Goal: Transaction & Acquisition: Download file/media

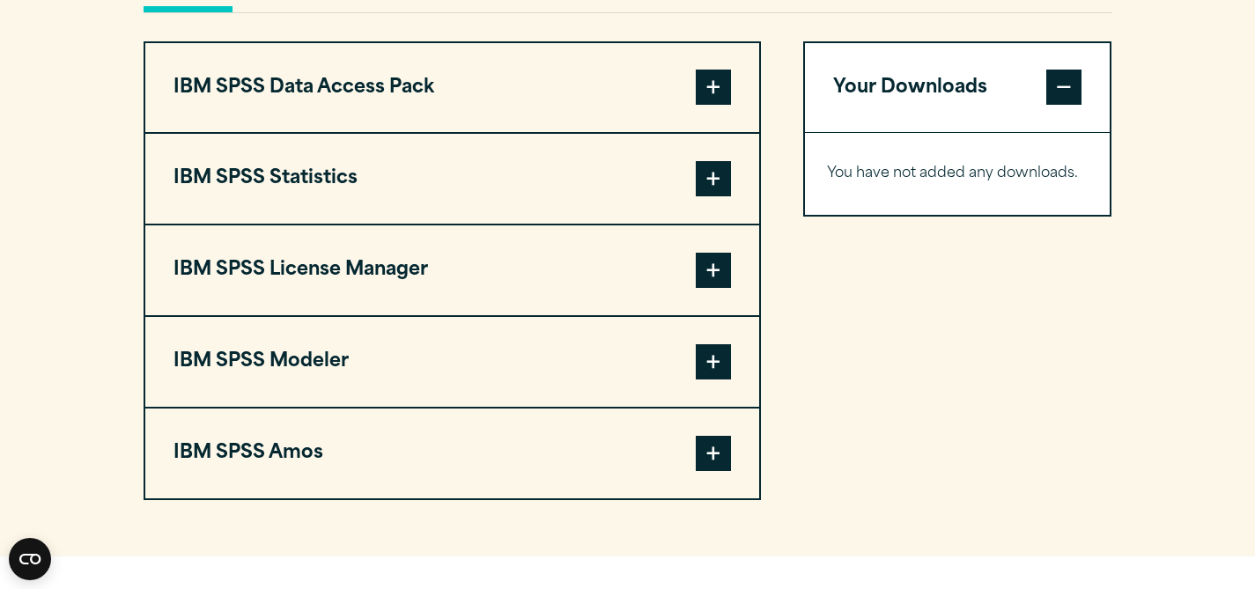
scroll to position [1386, 0]
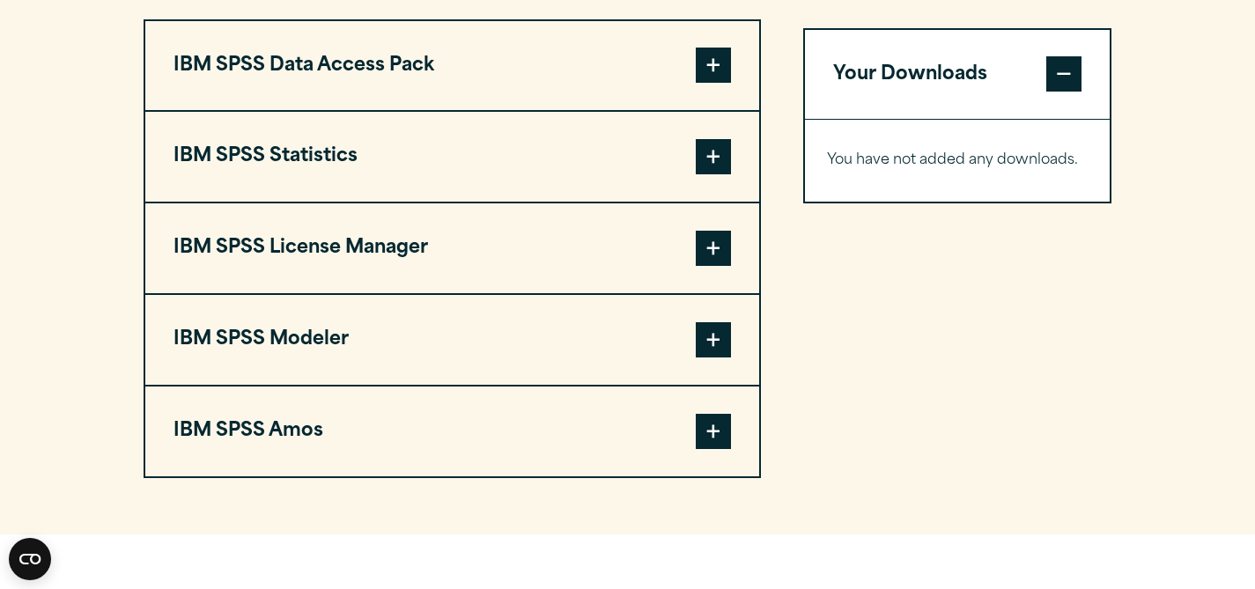
click at [711, 174] on span at bounding box center [713, 156] width 35 height 35
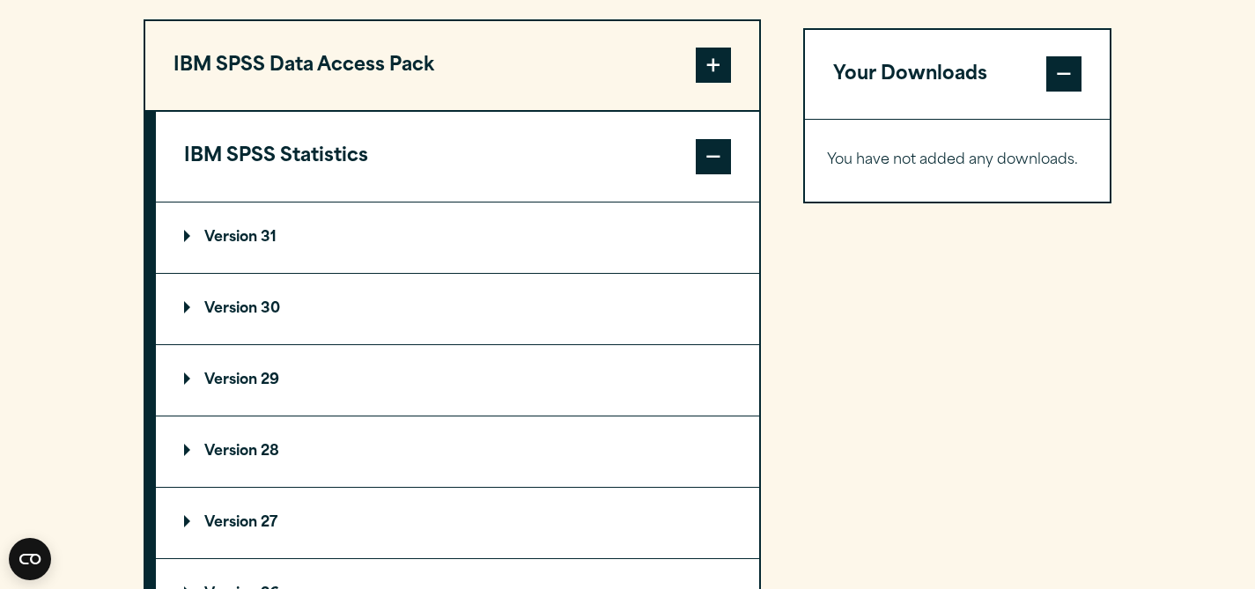
click at [248, 316] on p "Version 30" at bounding box center [232, 309] width 96 height 14
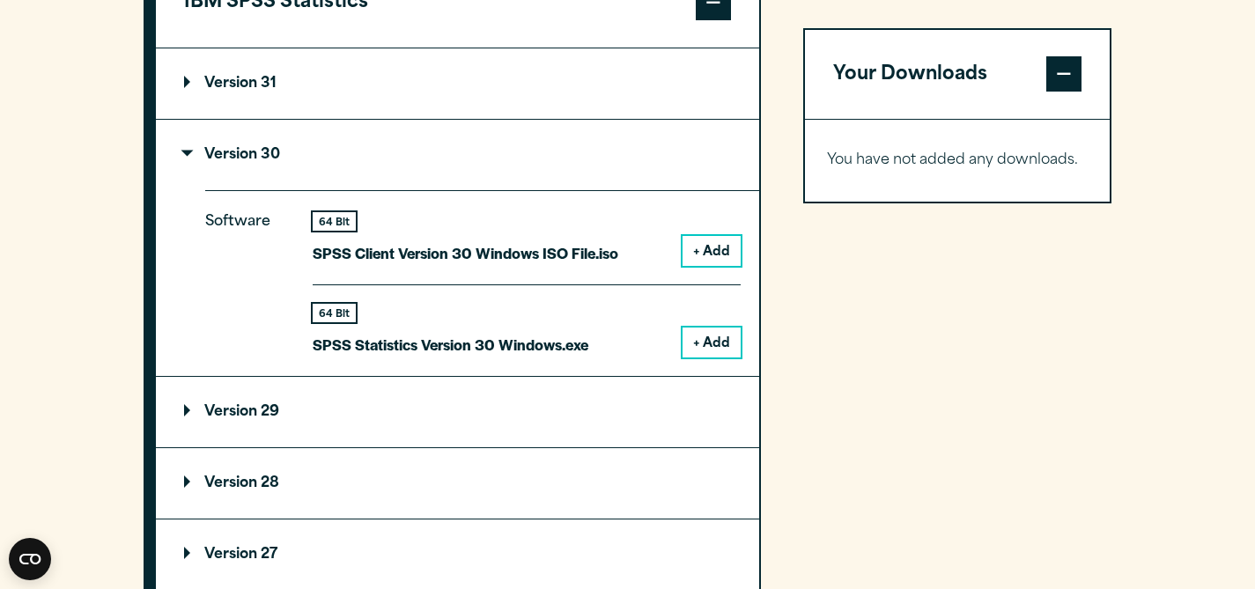
scroll to position [1589, 0]
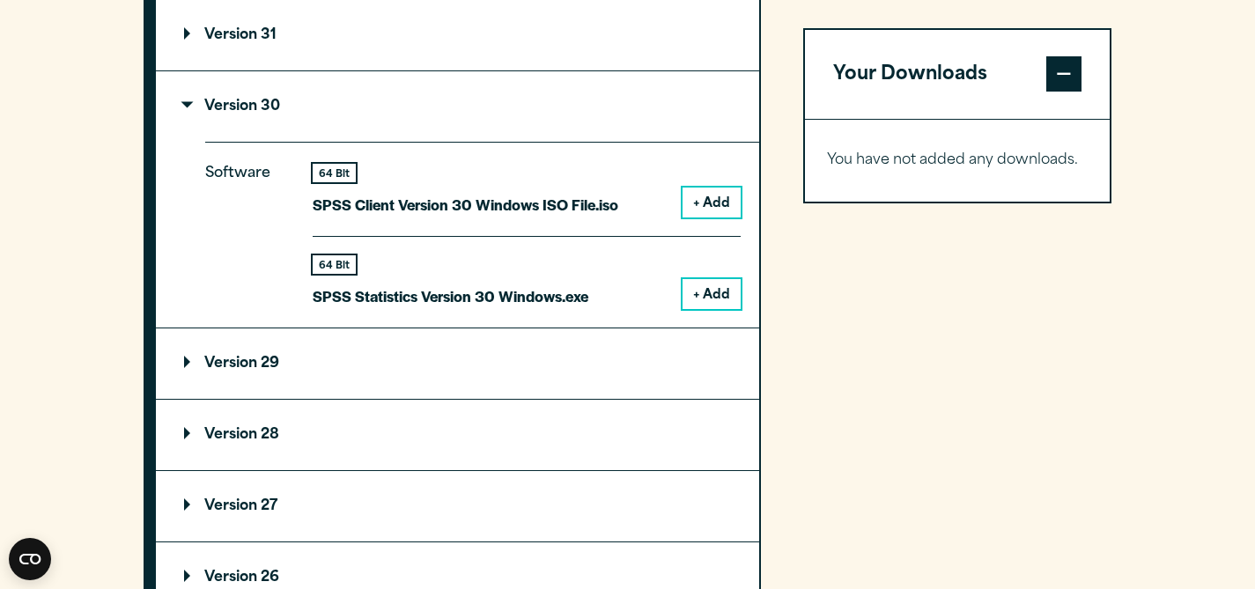
click at [186, 142] on summary "Version 30" at bounding box center [458, 106] width 604 height 70
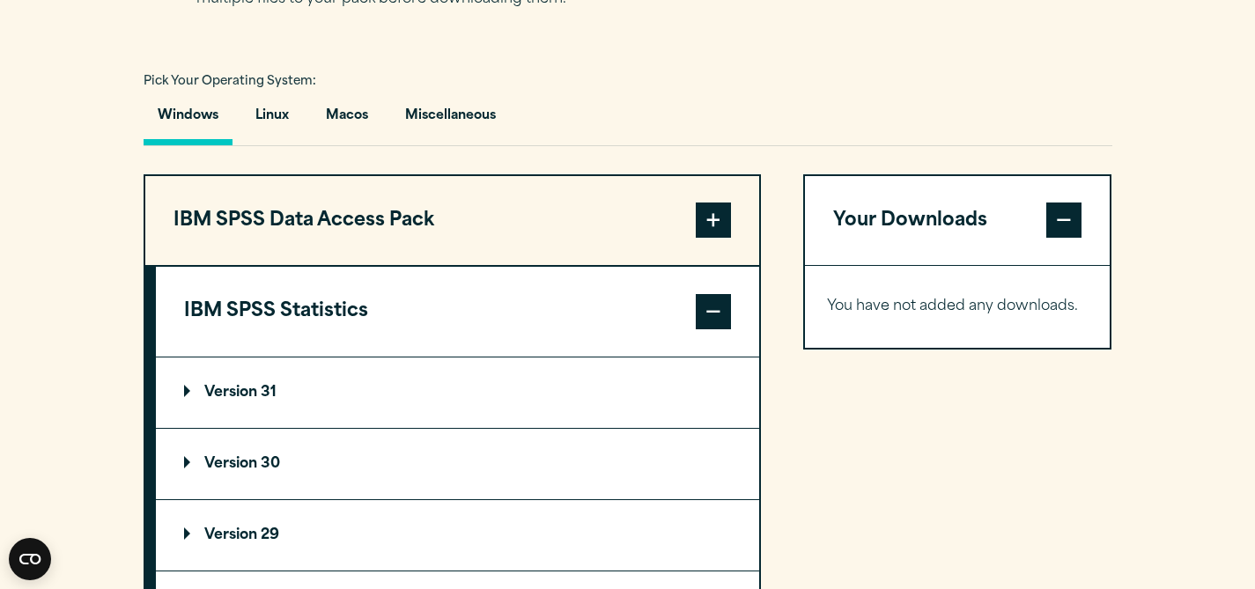
scroll to position [1232, 0]
click at [342, 144] on button "Macos" at bounding box center [347, 119] width 70 height 50
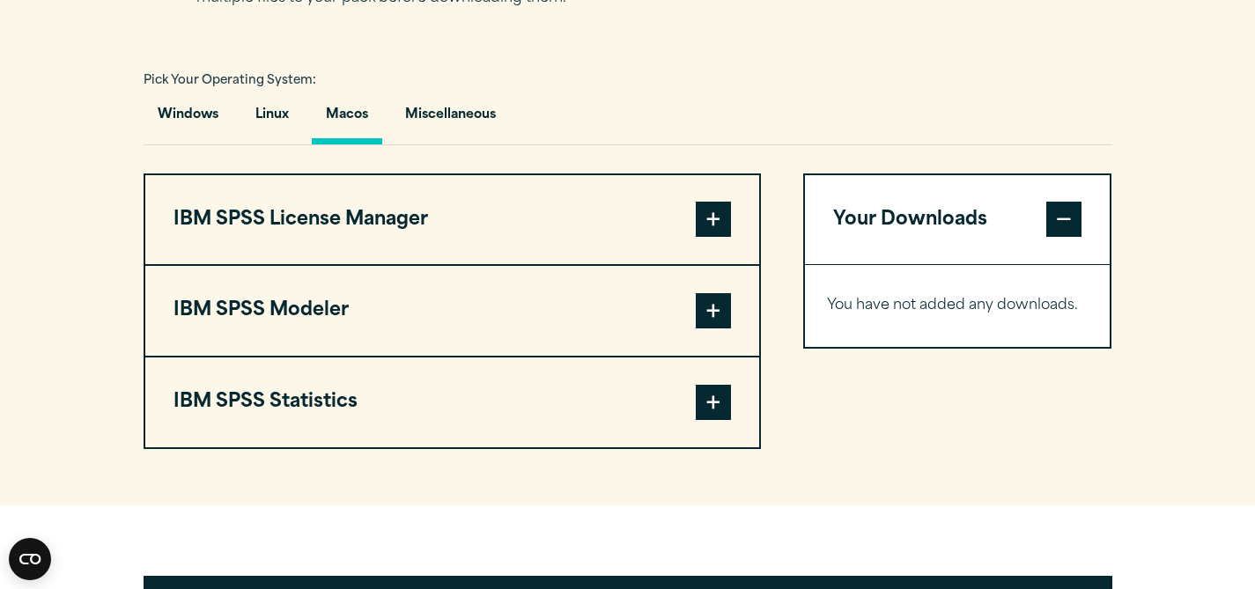
click at [322, 448] on button "IBM SPSS Statistics" at bounding box center [452, 403] width 614 height 90
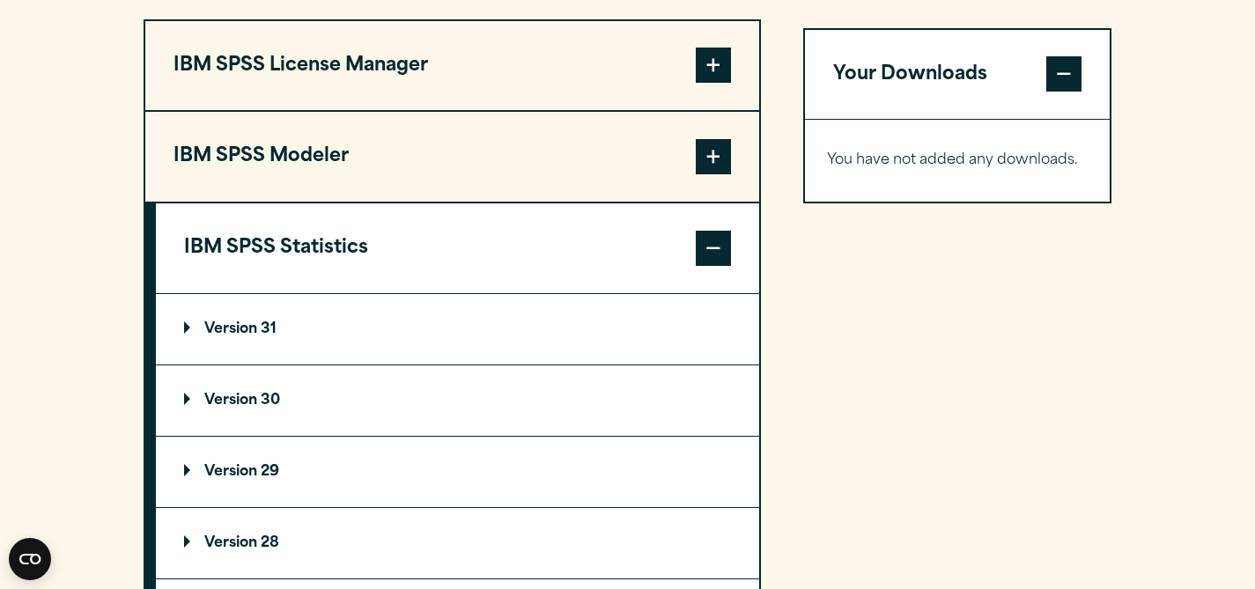
scroll to position [1439, 0]
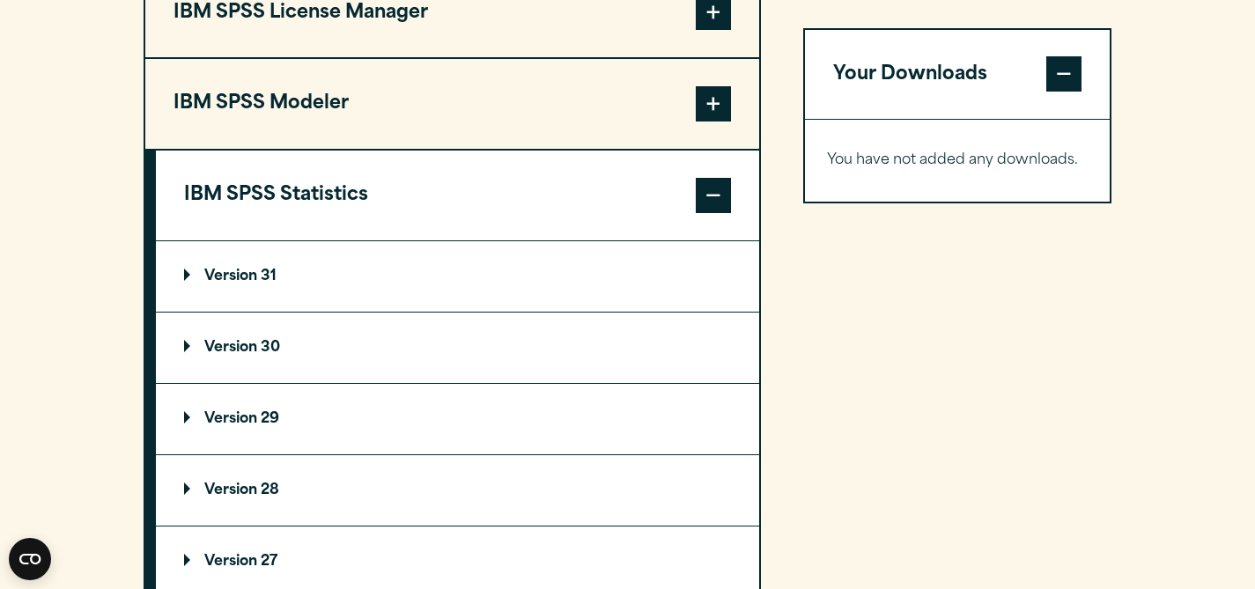
click at [254, 355] on p "Version 30" at bounding box center [232, 348] width 96 height 14
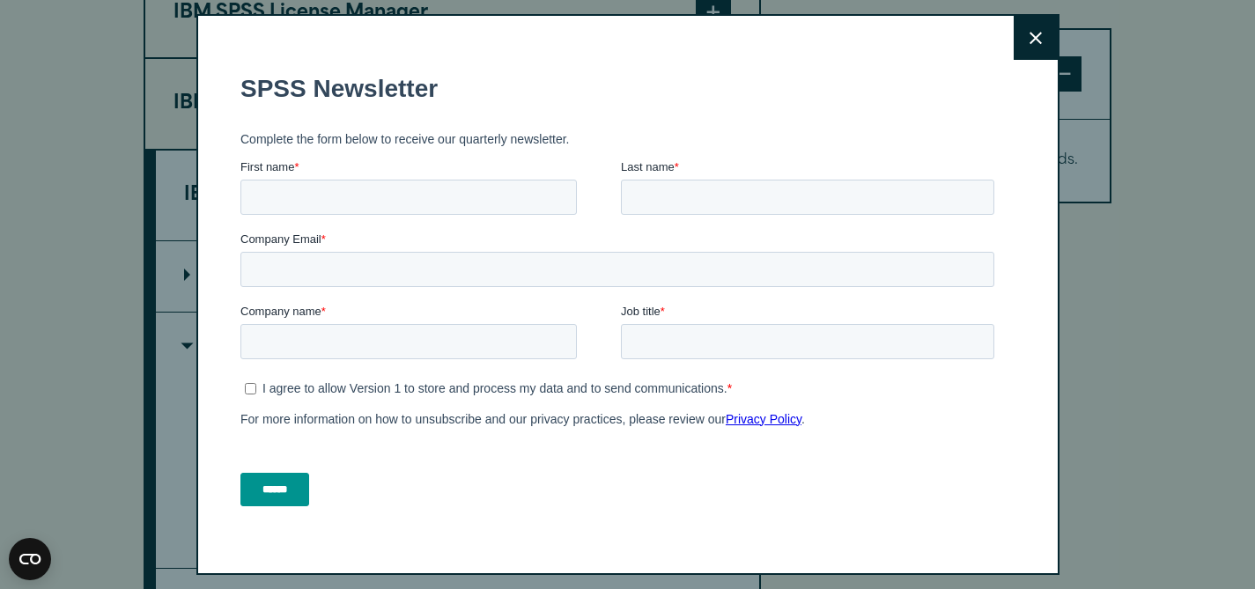
click at [1031, 39] on icon at bounding box center [1036, 38] width 12 height 13
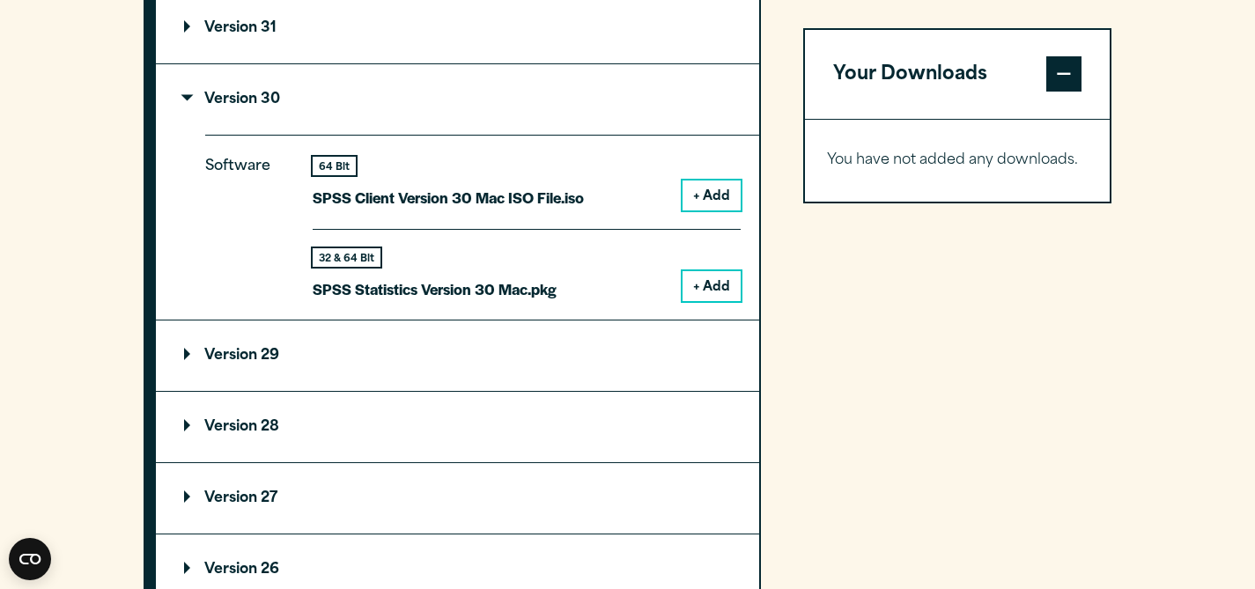
scroll to position [1692, 0]
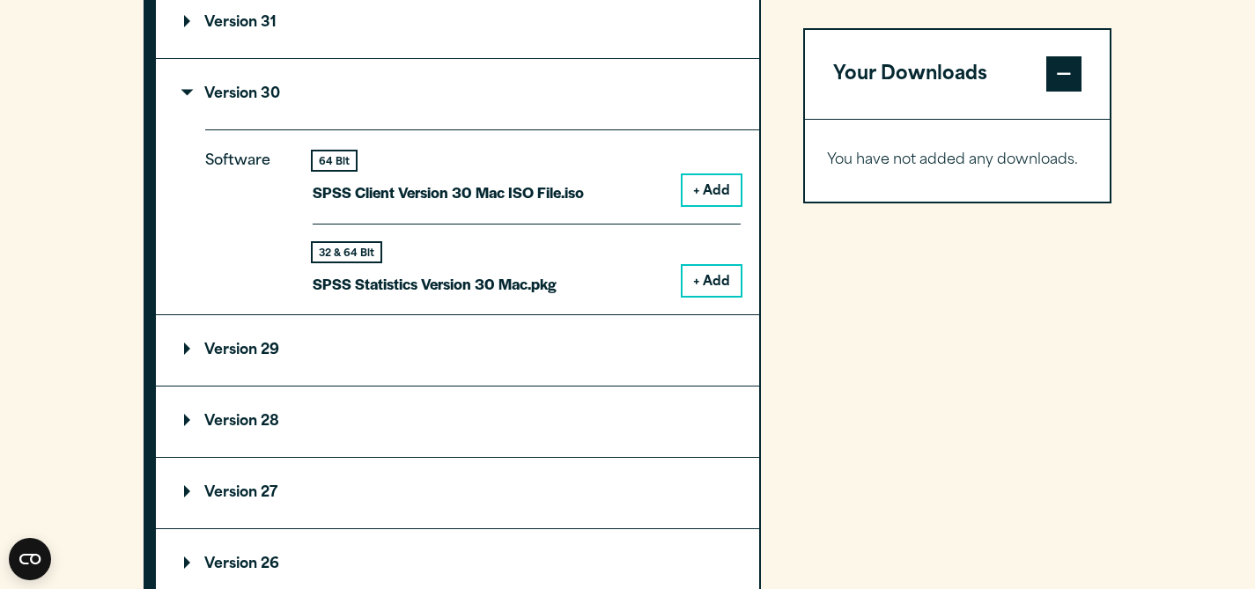
click at [702, 205] on button "+ Add" at bounding box center [712, 190] width 58 height 30
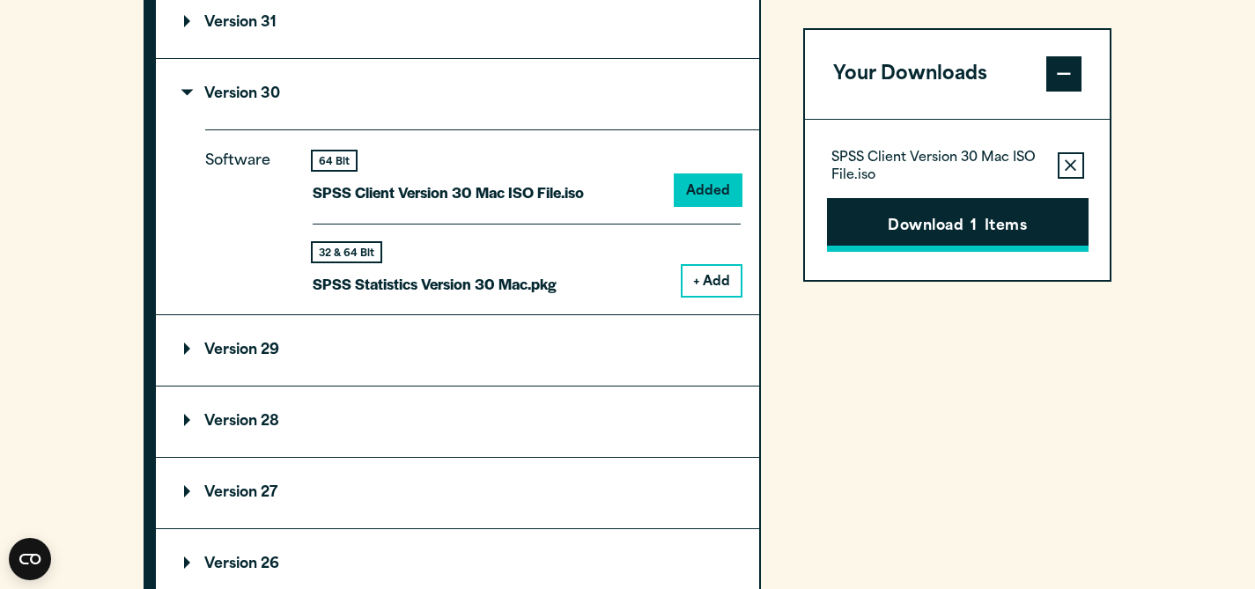
click at [922, 235] on button "Download 1 Items" at bounding box center [958, 225] width 262 height 55
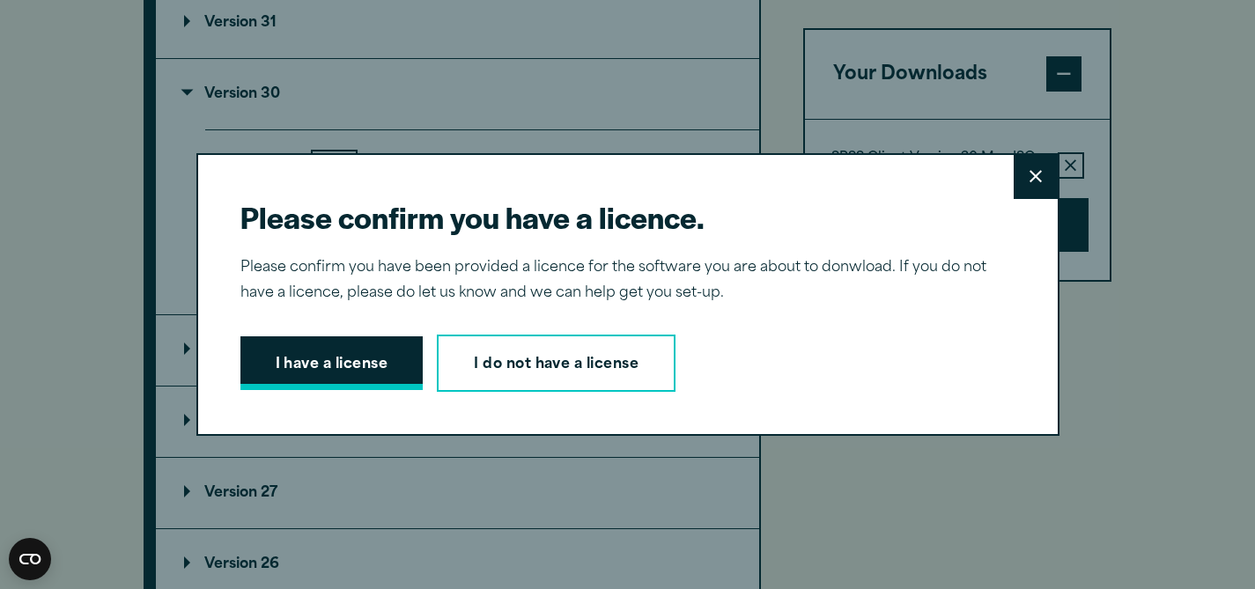
click at [352, 355] on button "I have a license" at bounding box center [332, 364] width 183 height 55
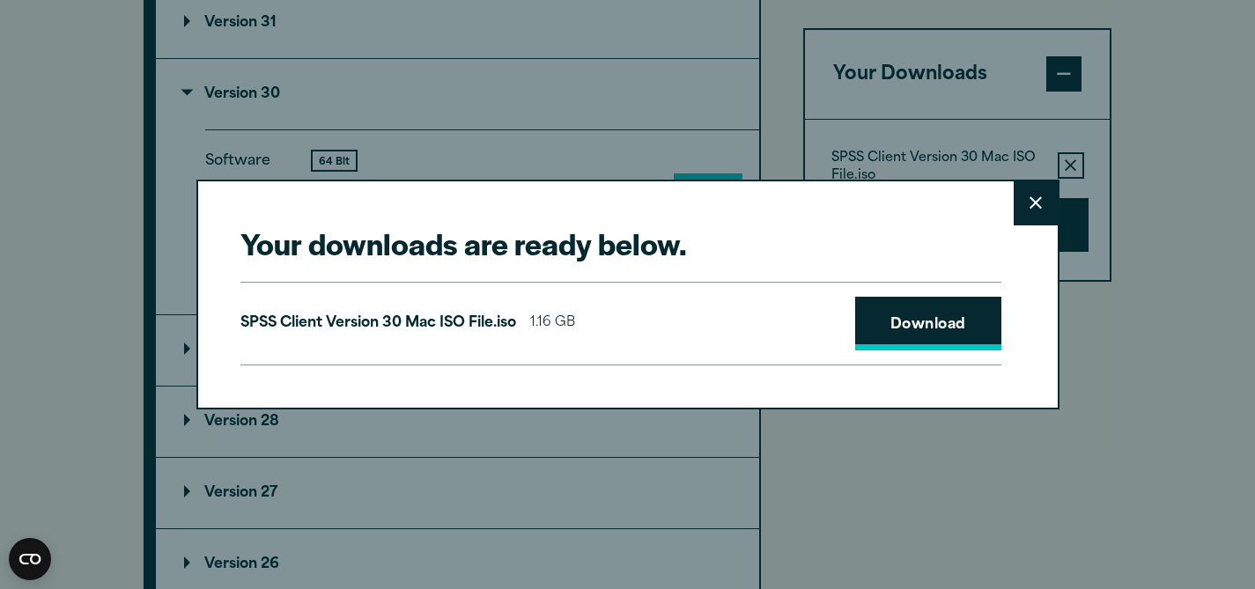
click at [950, 322] on link "Download" at bounding box center [928, 324] width 146 height 55
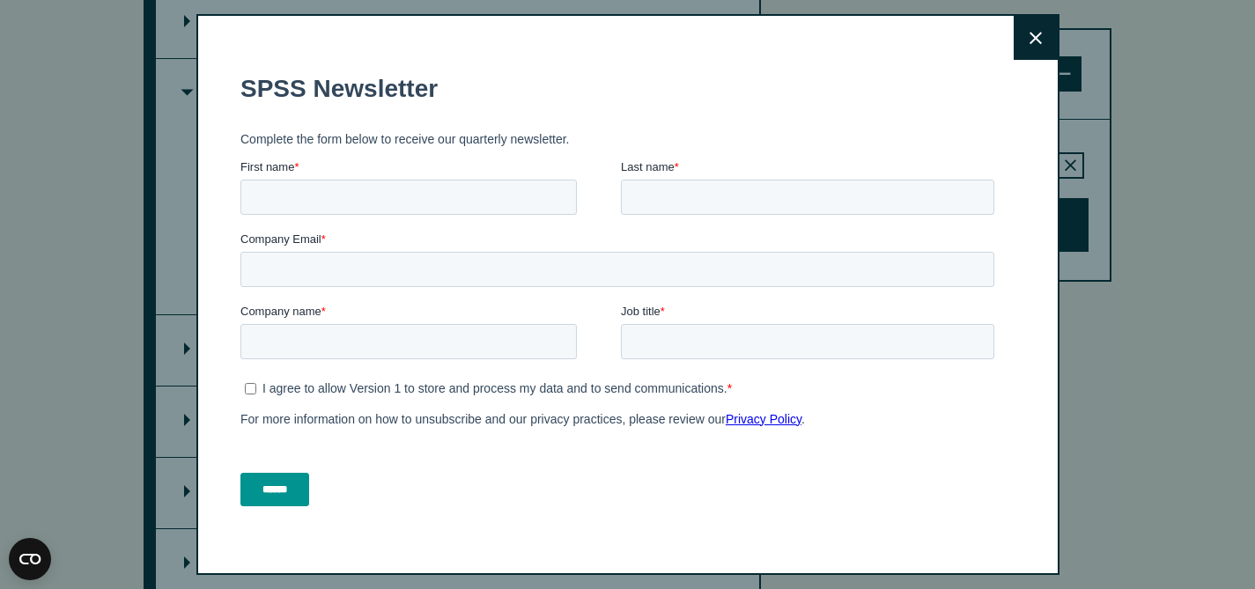
click at [1038, 26] on button "Close" at bounding box center [1036, 38] width 44 height 44
